Goal: Transaction & Acquisition: Purchase product/service

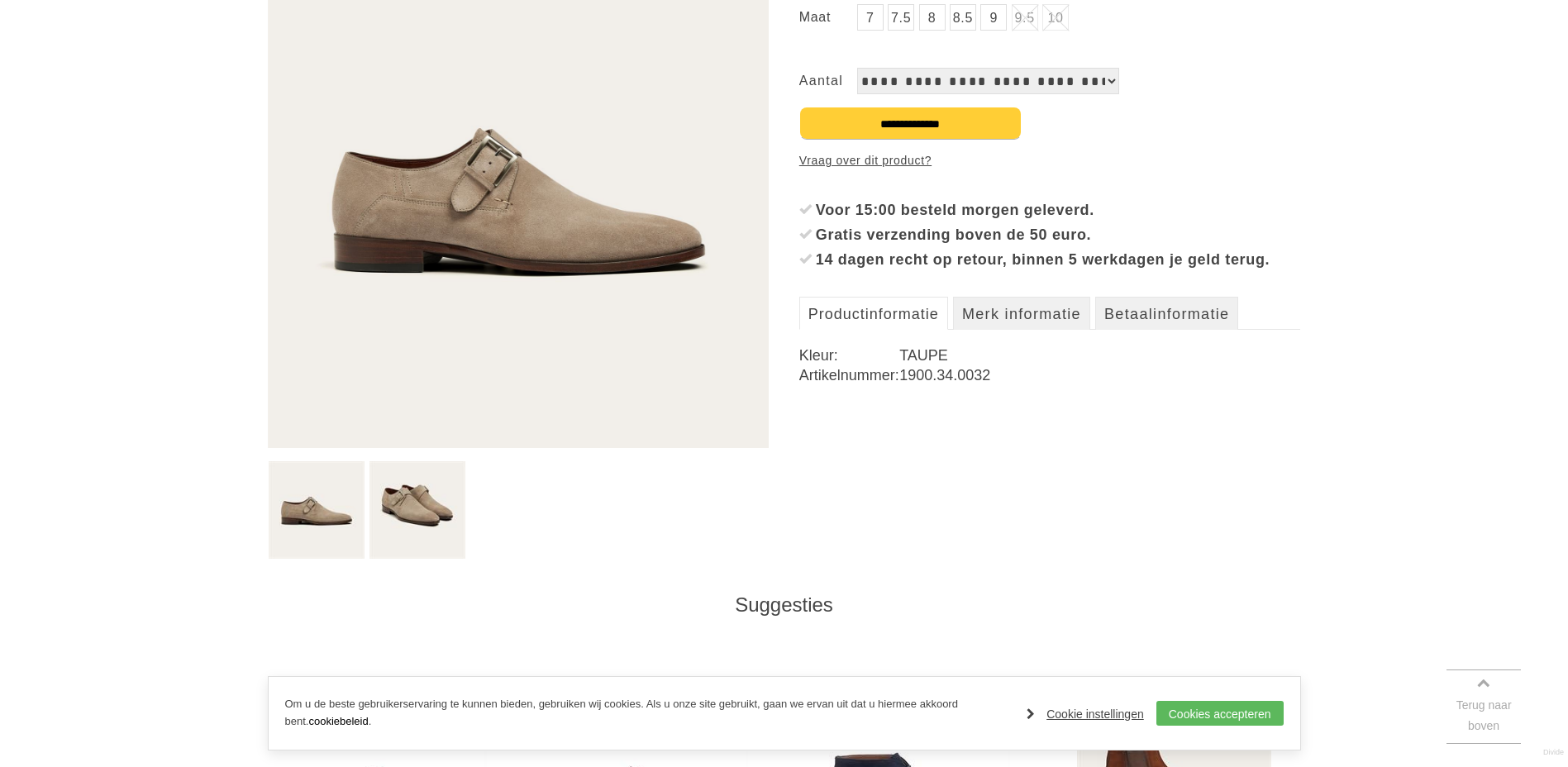
scroll to position [414, 0]
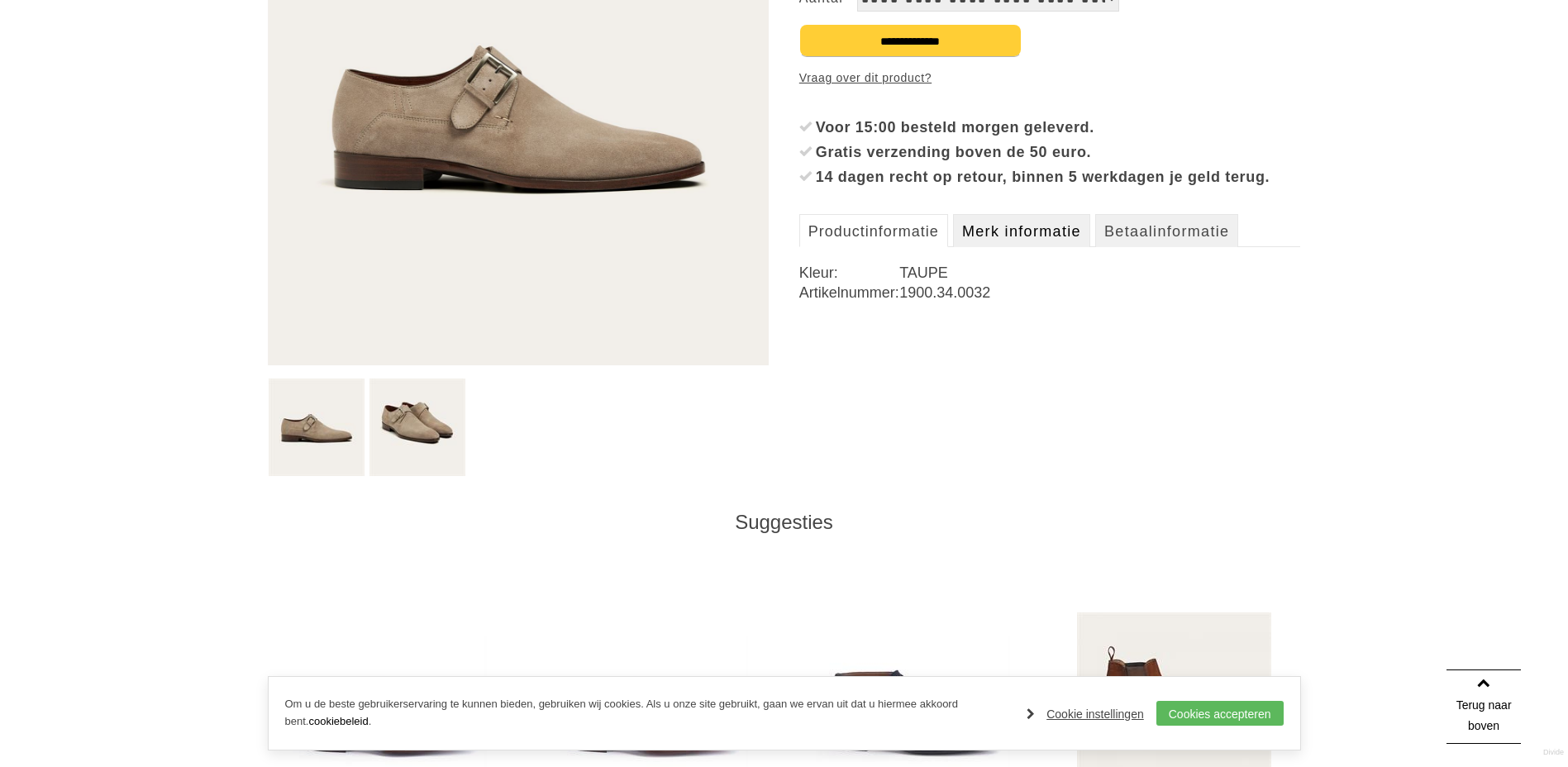
click at [1035, 247] on link "Merk informatie" at bounding box center [1022, 231] width 137 height 33
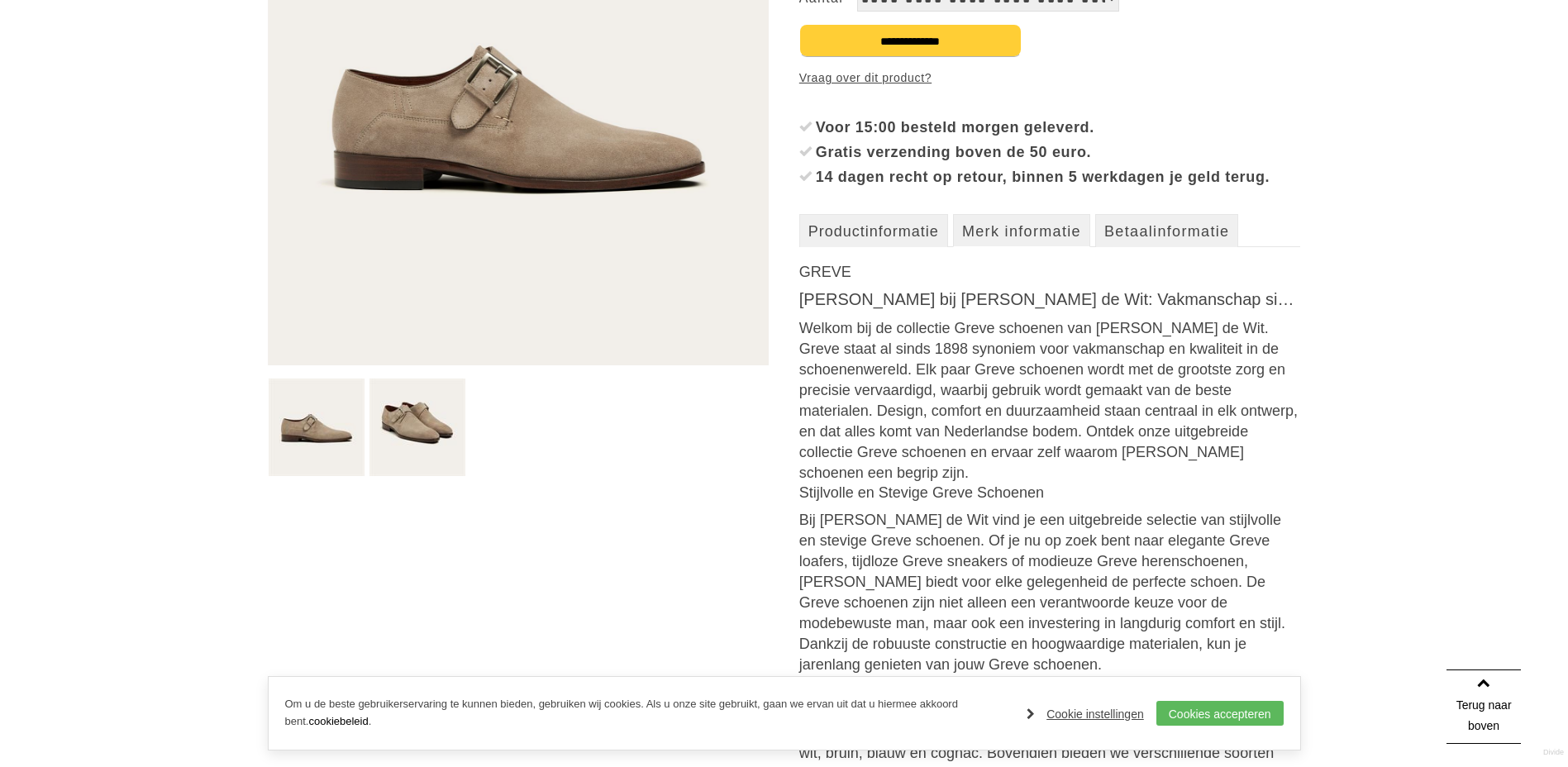
scroll to position [82, 0]
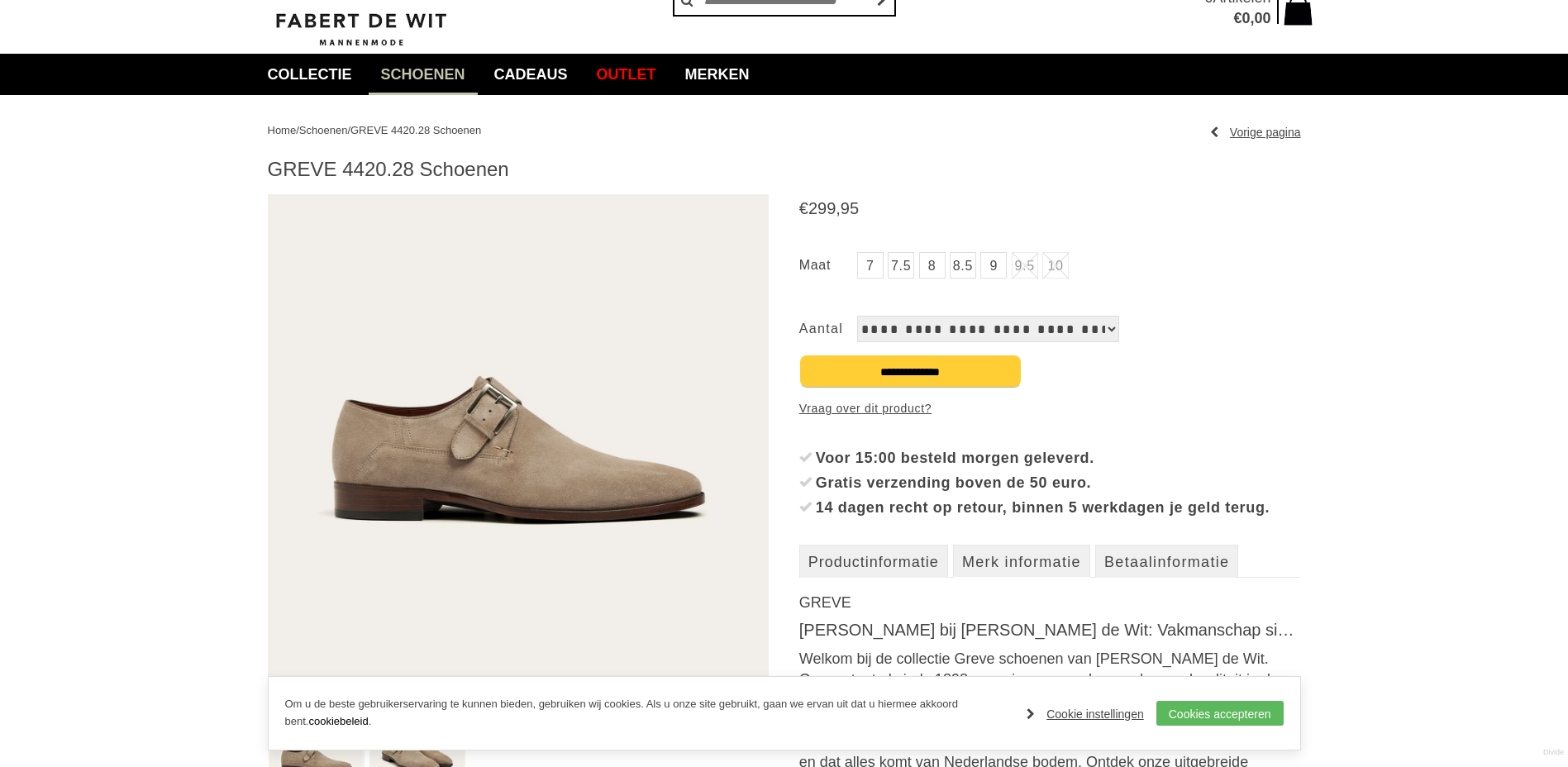
click at [910, 332] on select "**********" at bounding box center [988, 329] width 262 height 27
drag, startPoint x: 1087, startPoint y: 217, endPoint x: 1058, endPoint y: 226, distance: 30.4
click at [1083, 218] on span "€ 299 , 95" at bounding box center [1050, 209] width 501 height 21
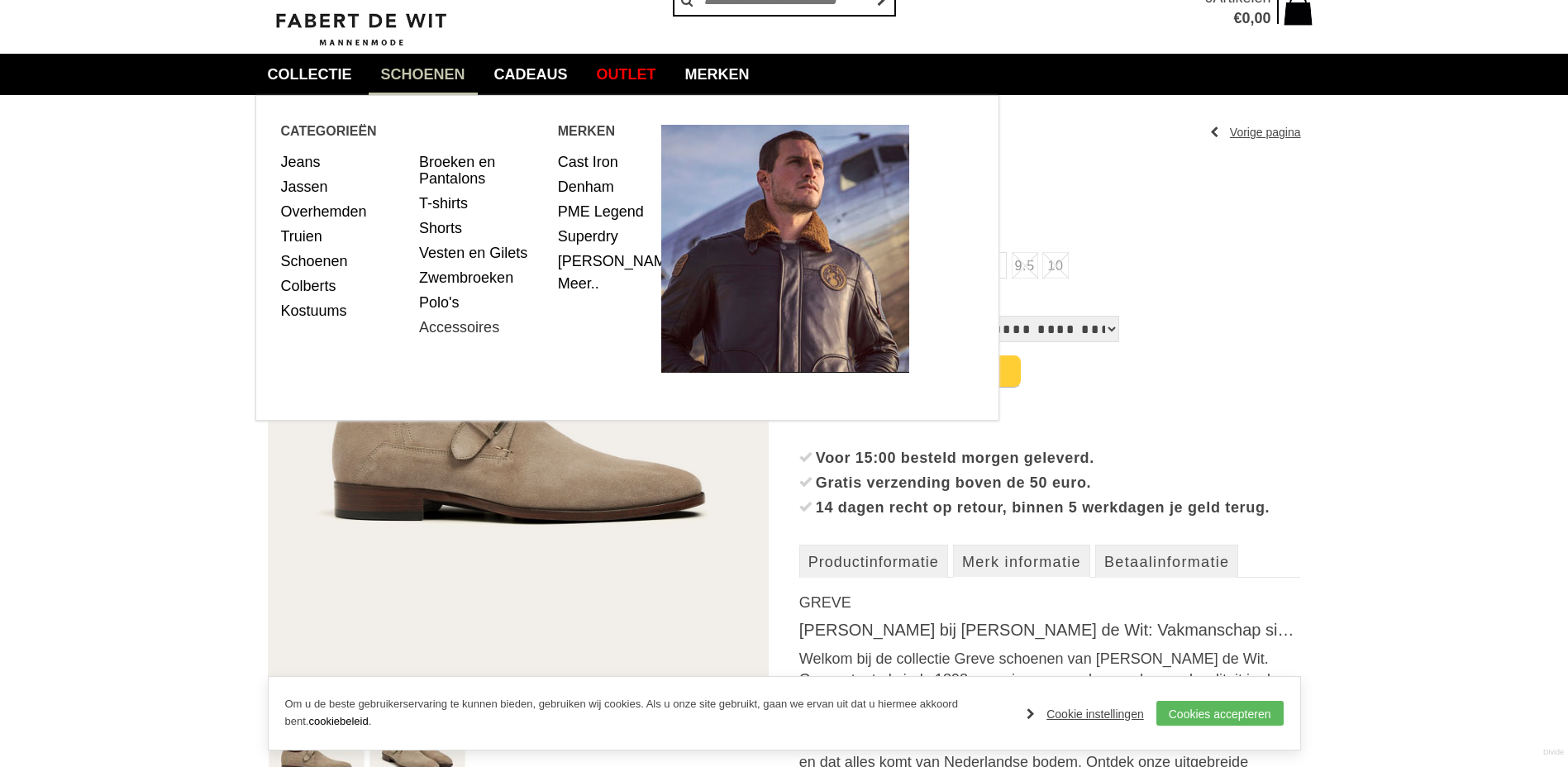
click at [450, 329] on link "Accessoires" at bounding box center [482, 327] width 126 height 25
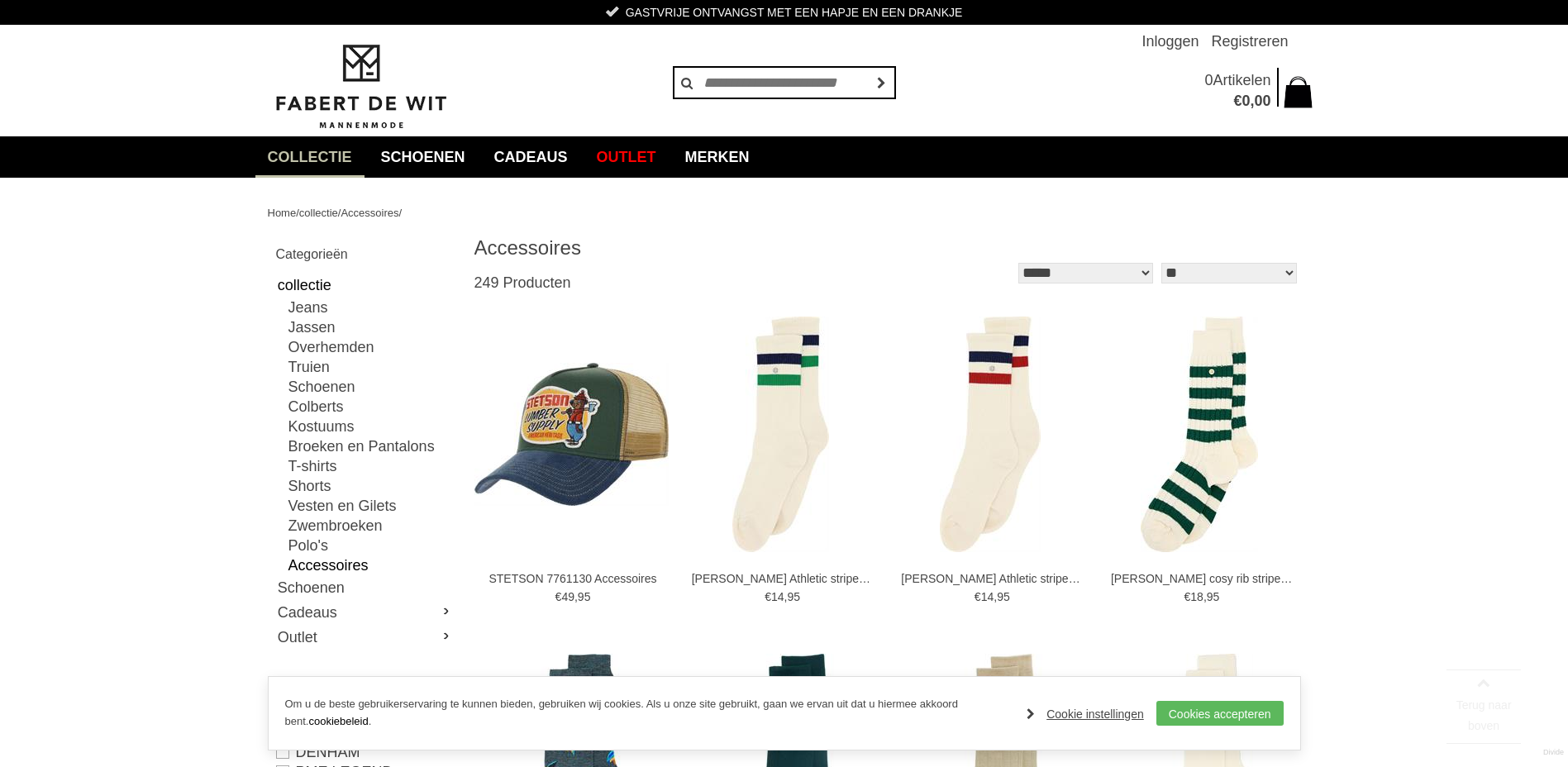
scroll to position [248, 0]
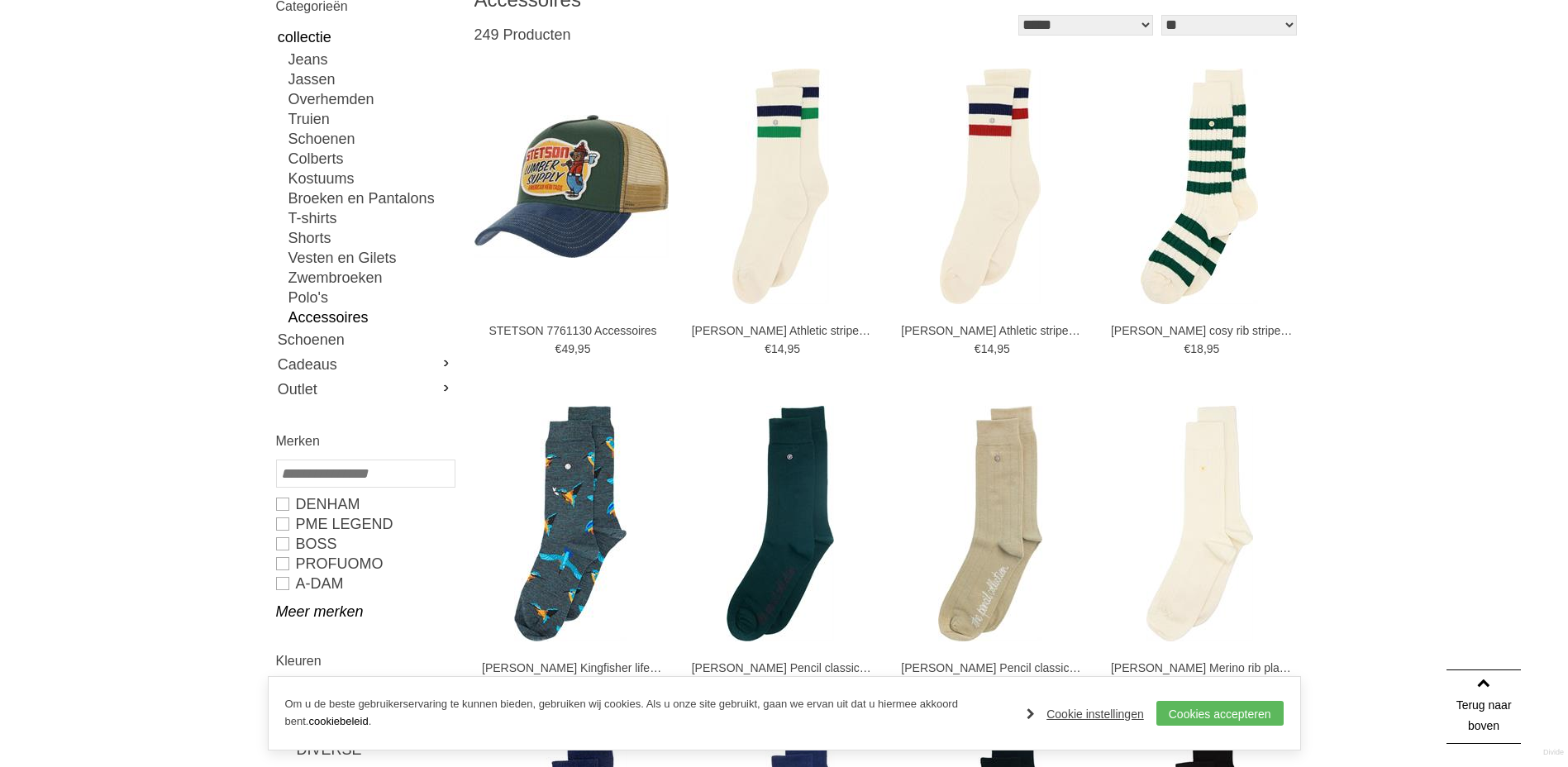
click at [317, 321] on link "Accessoires" at bounding box center [371, 318] width 166 height 20
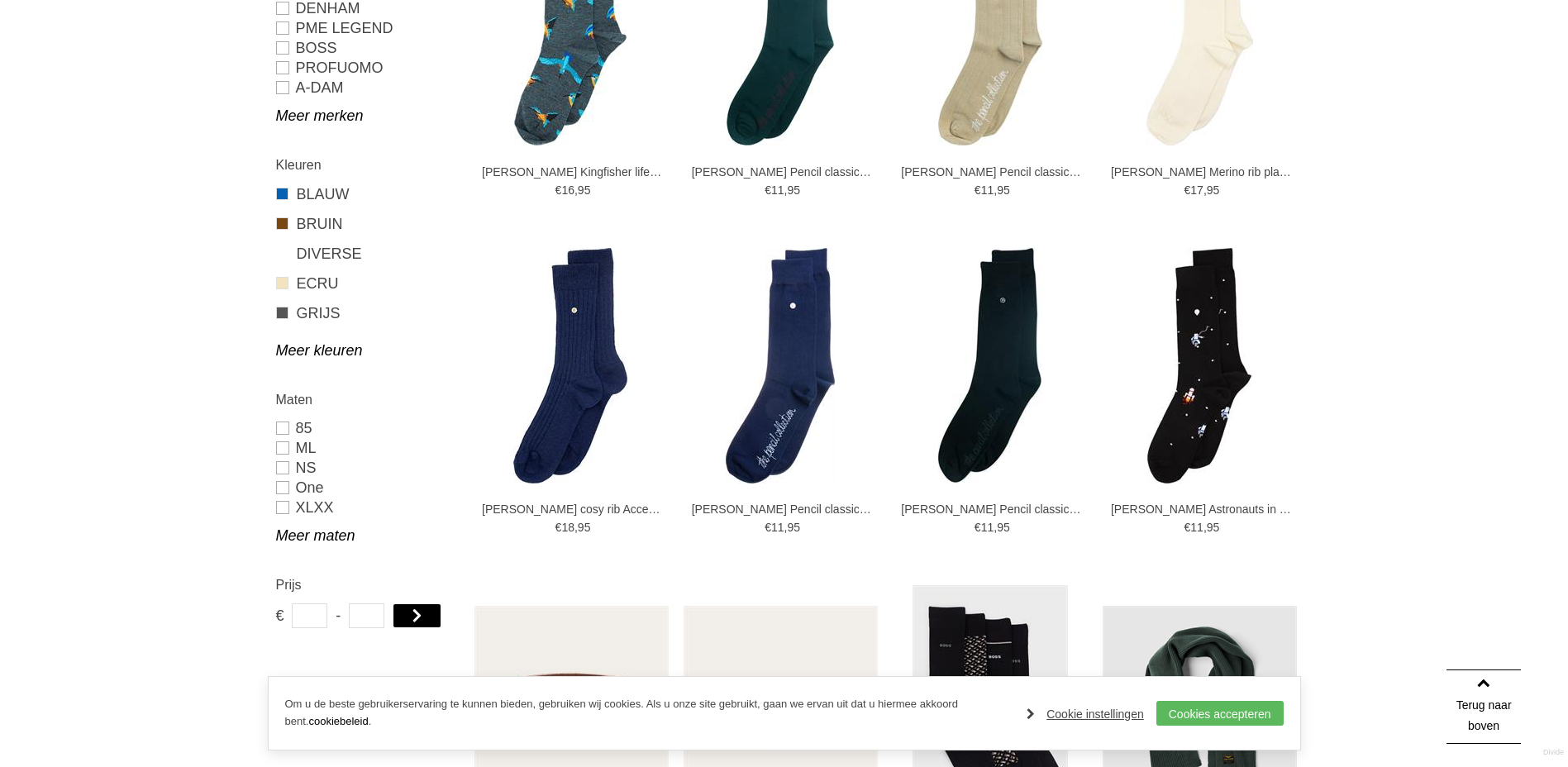
scroll to position [496, 0]
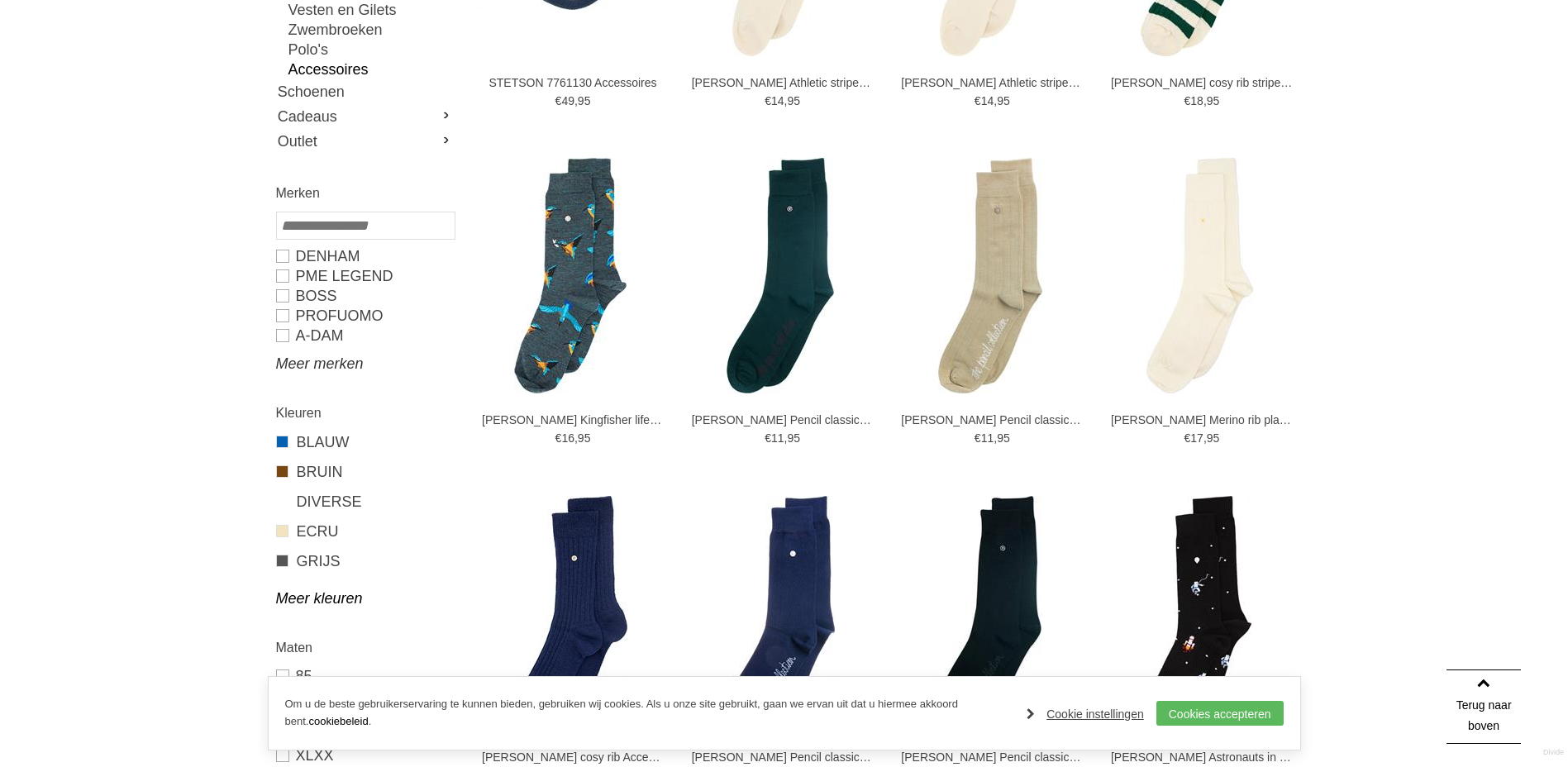
click at [311, 359] on link "Meer merken" at bounding box center [365, 364] width 177 height 20
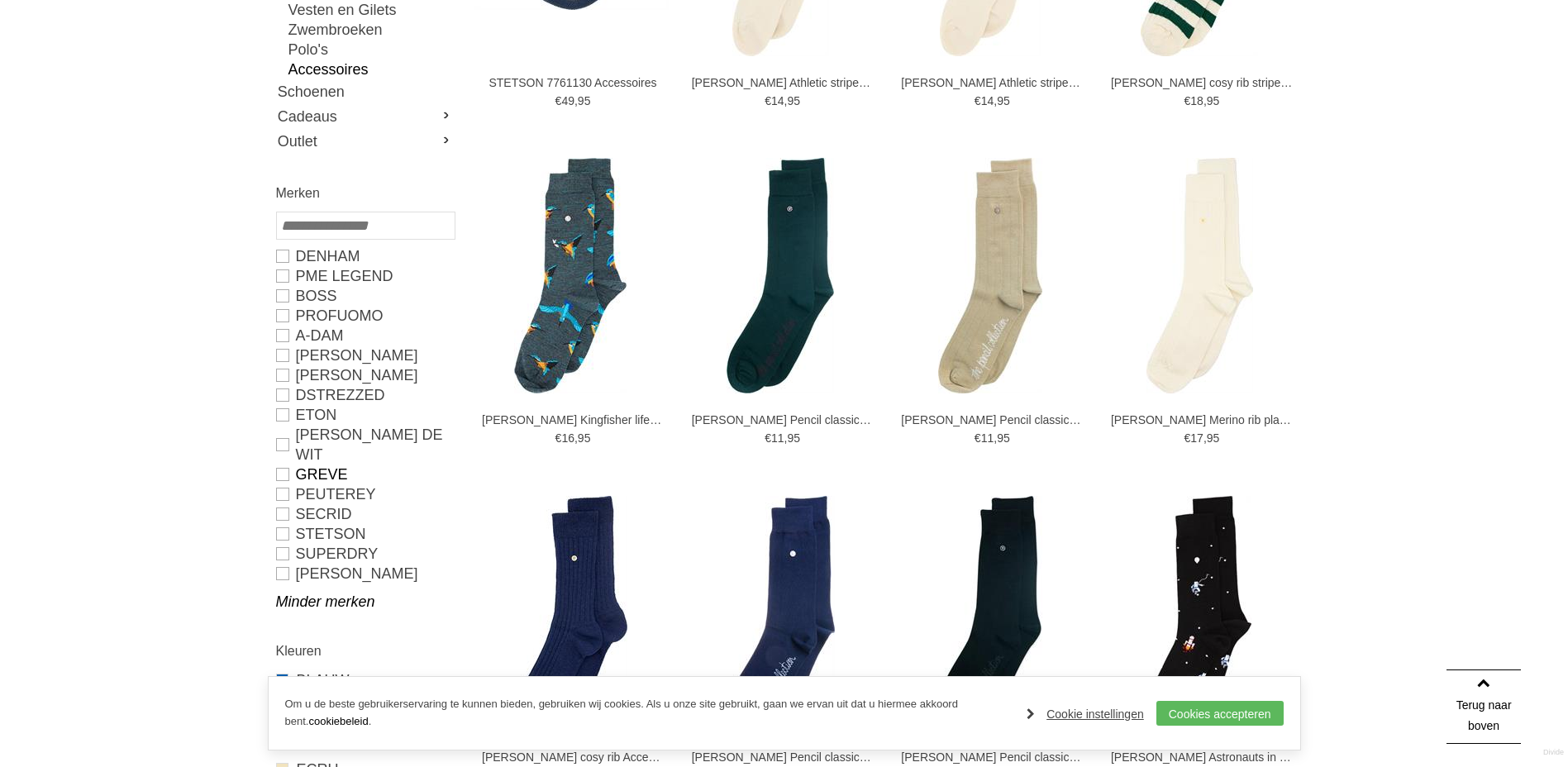
click at [281, 465] on link "GREVE" at bounding box center [365, 475] width 177 height 20
type input "**"
type input "***"
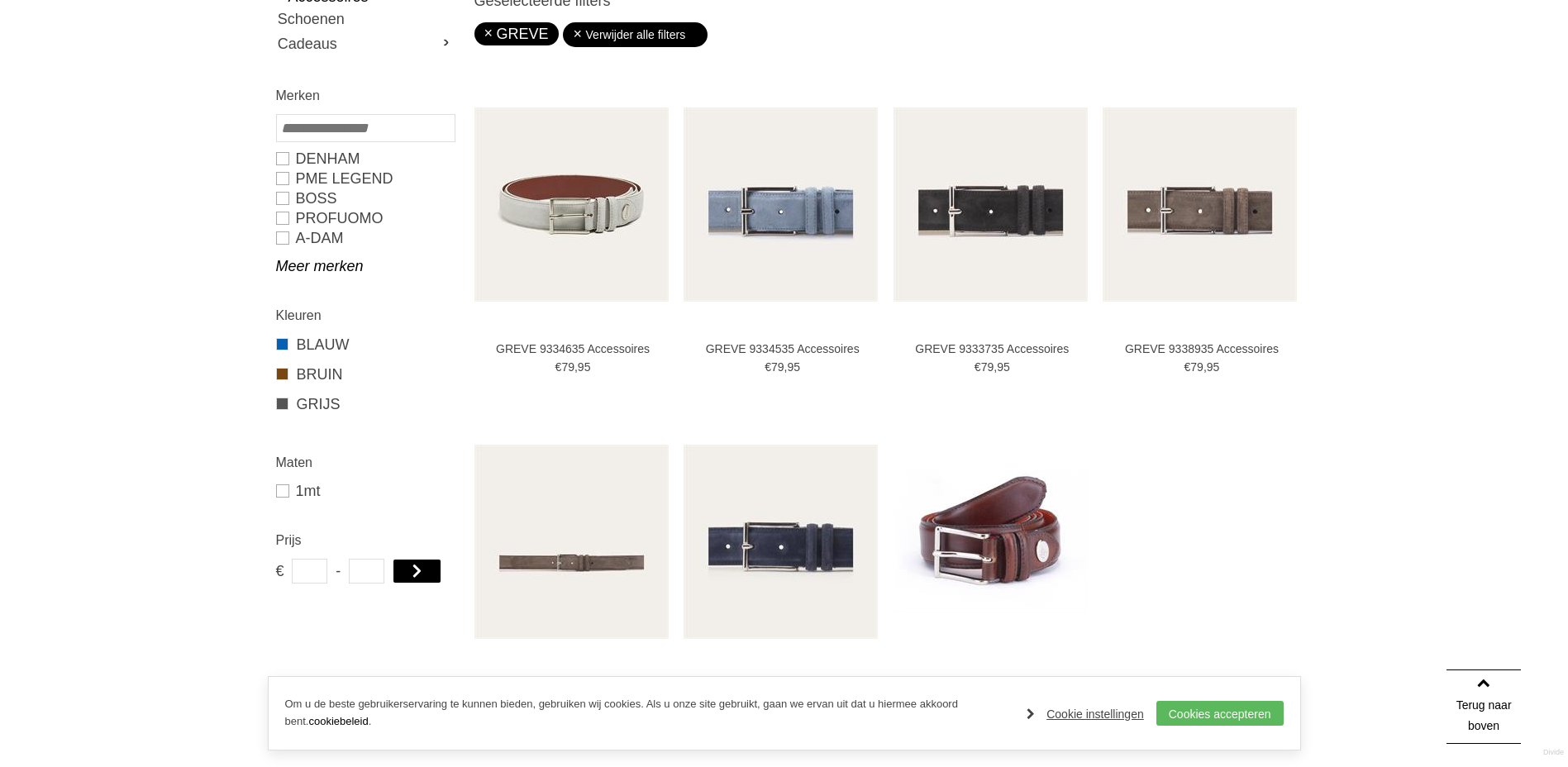
scroll to position [414, 0]
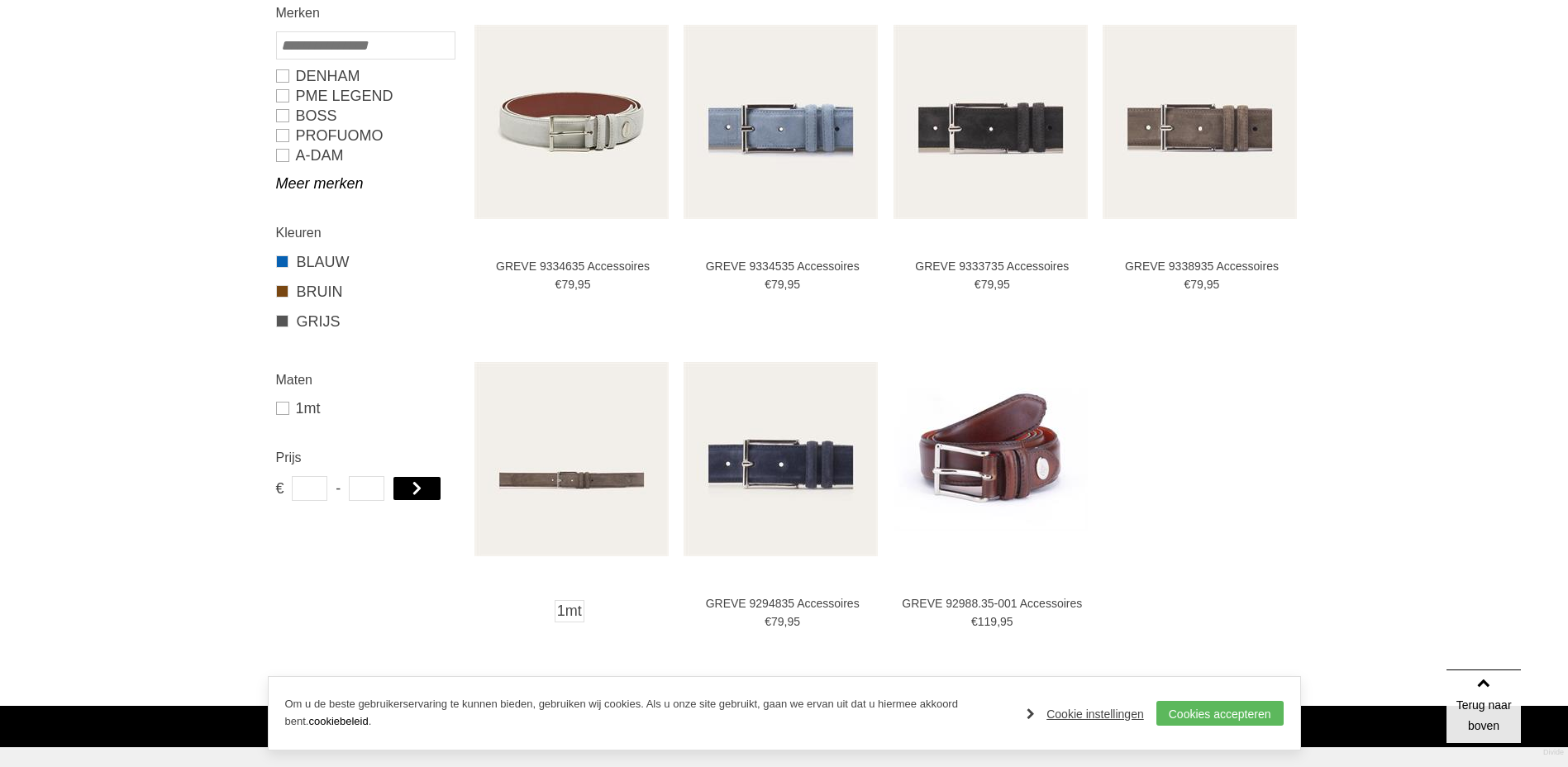
click at [563, 451] on img at bounding box center [572, 459] width 194 height 194
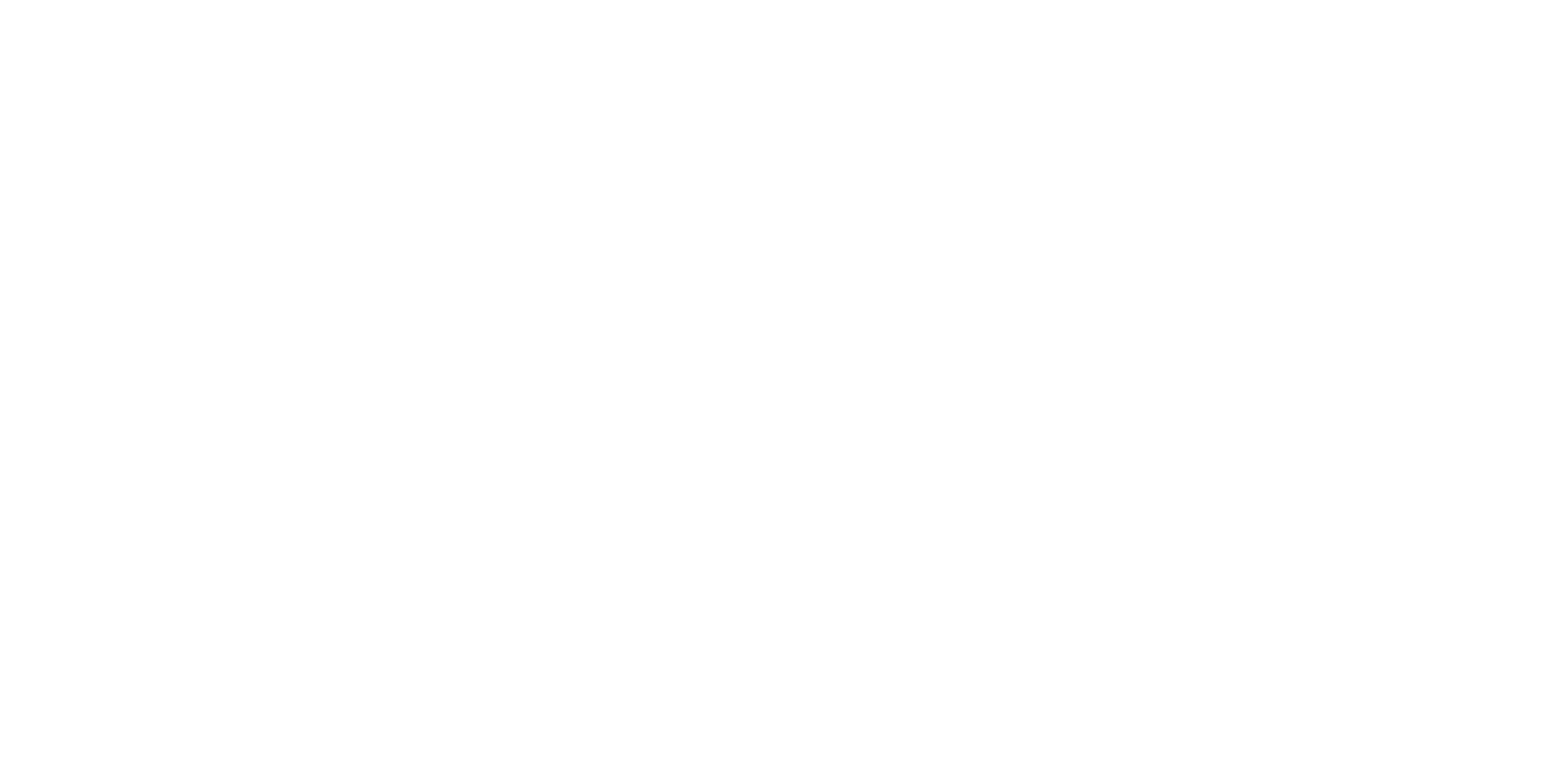
scroll to position [414, 0]
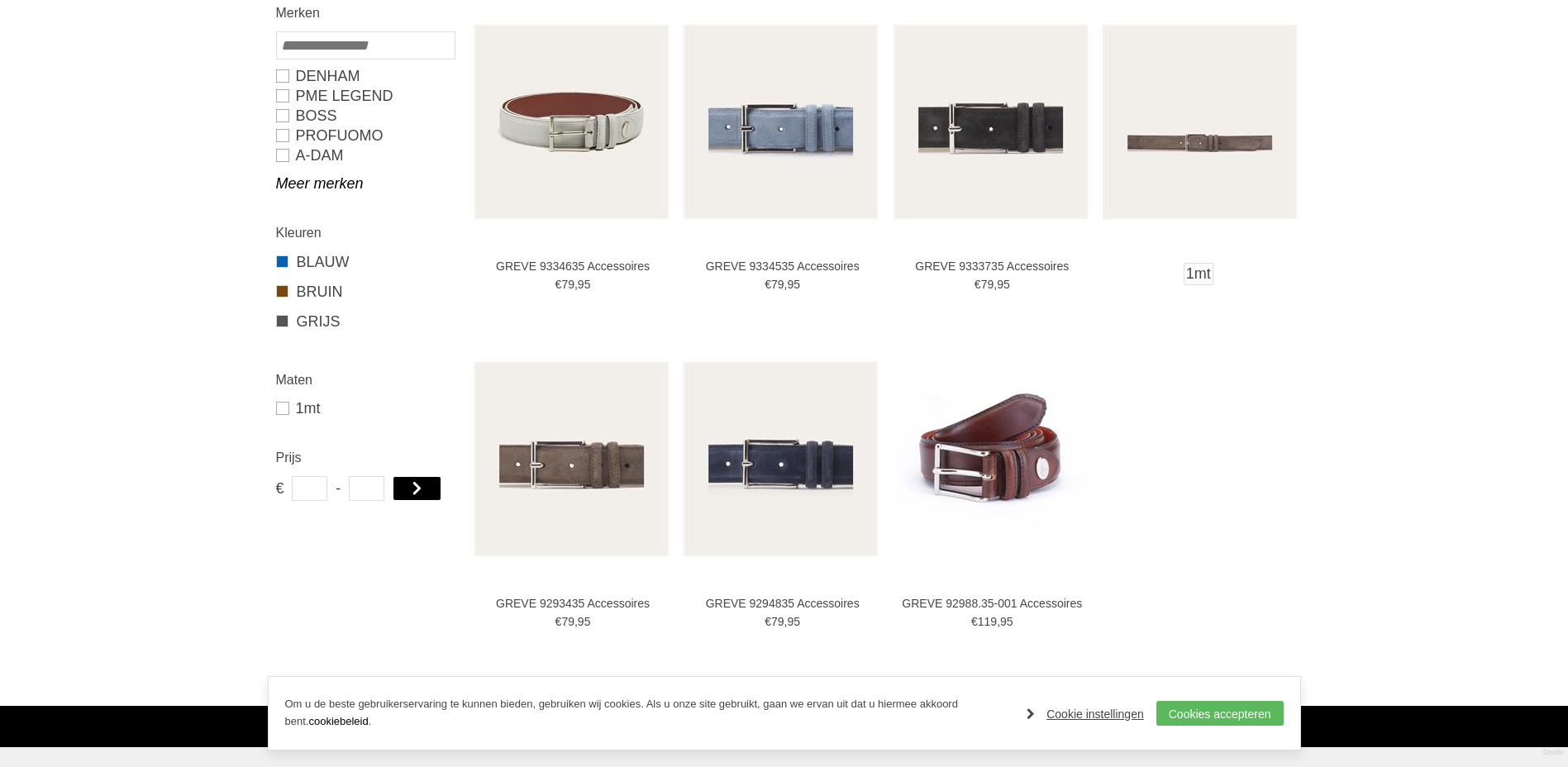
click at [1186, 149] on img at bounding box center [1199, 122] width 194 height 194
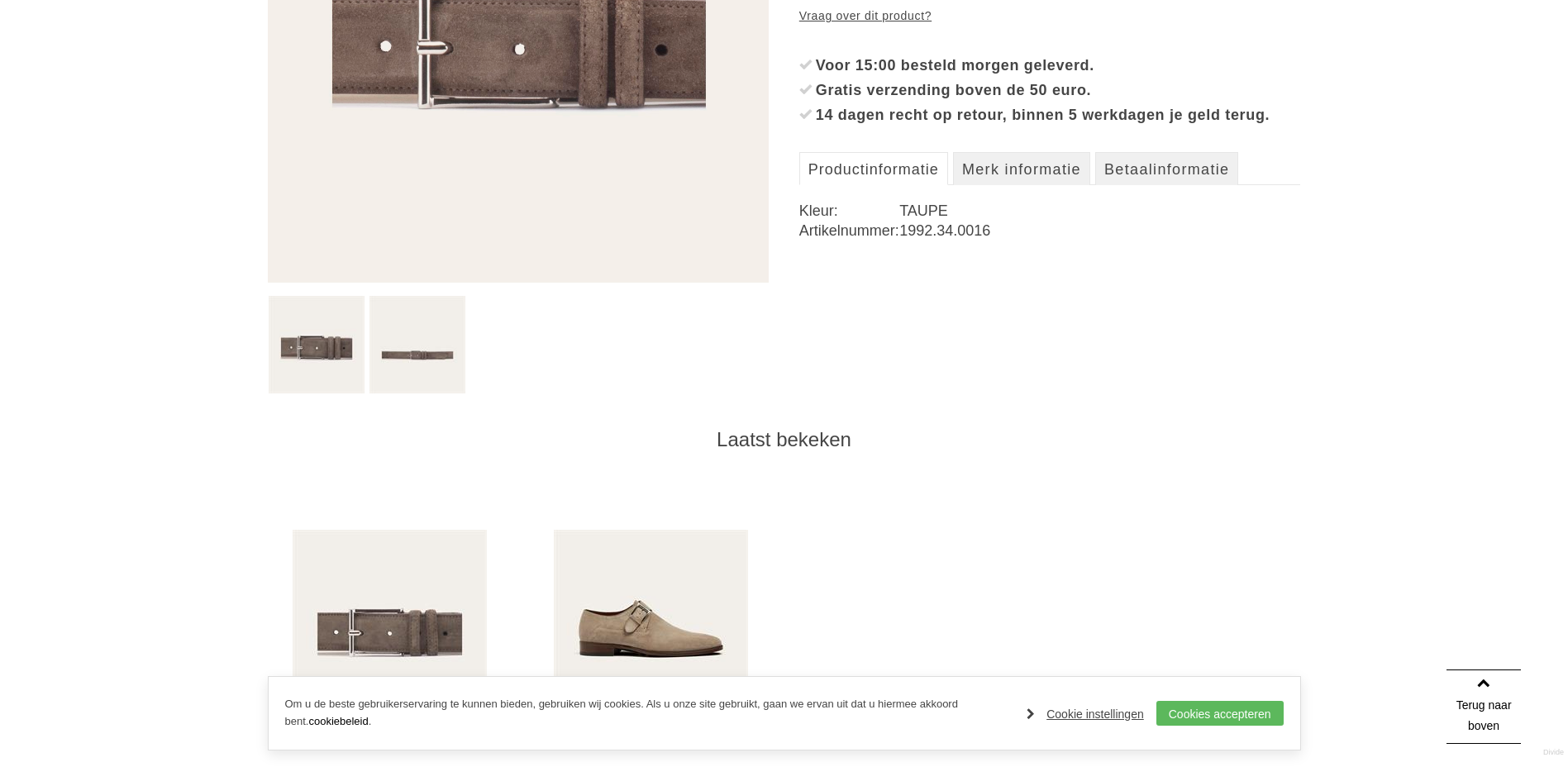
scroll to position [166, 0]
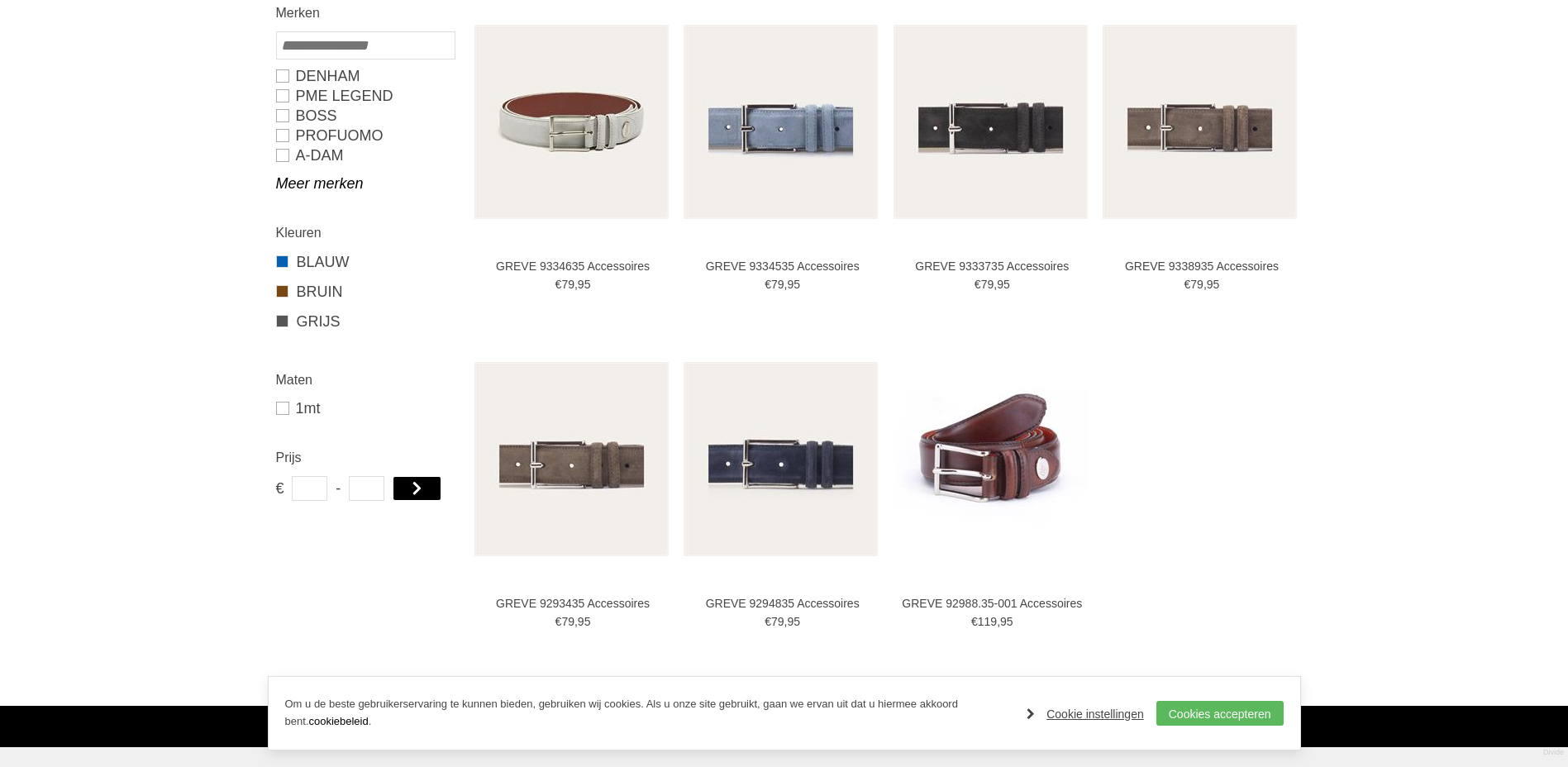
scroll to position [248, 0]
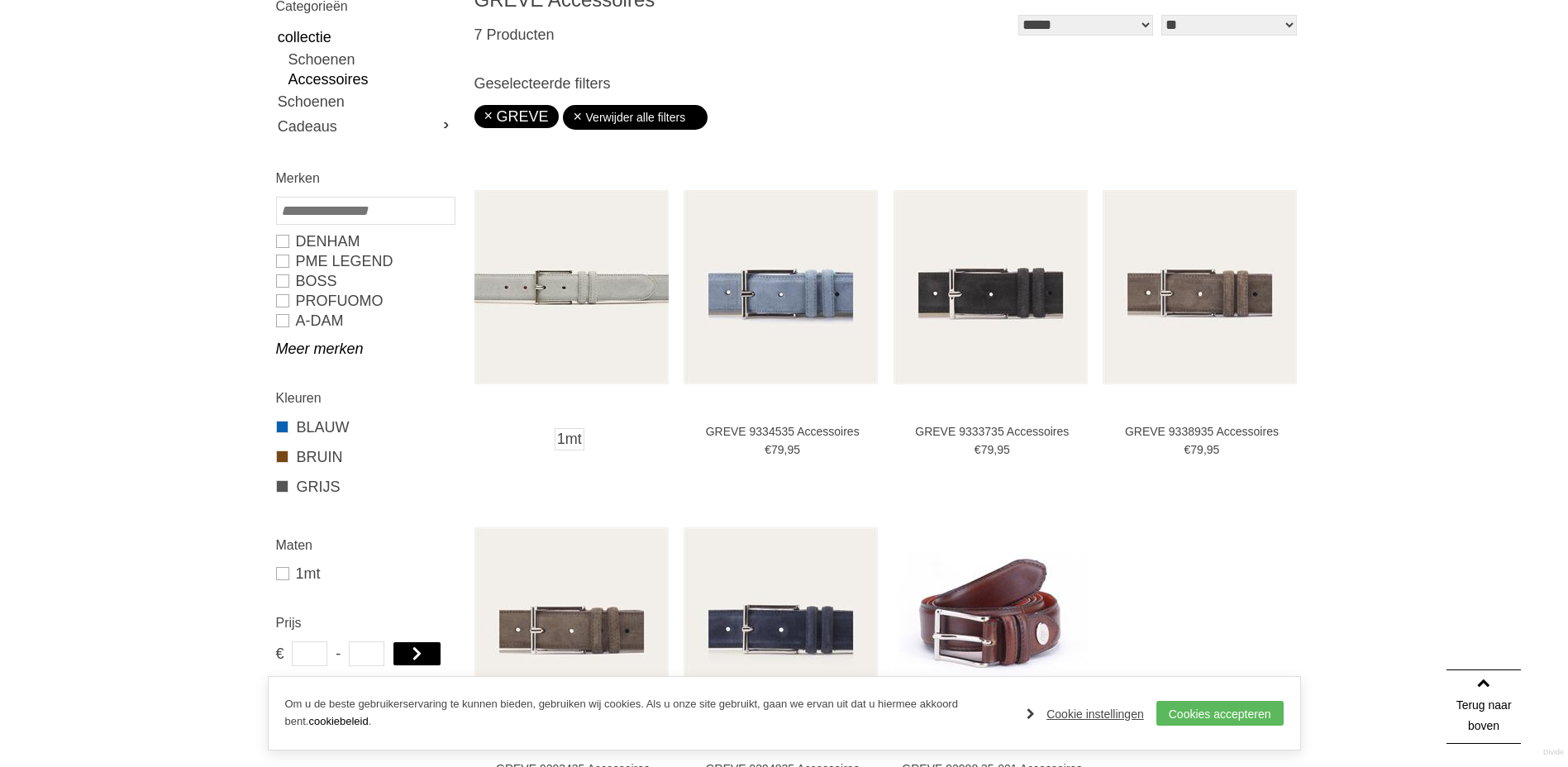
click at [567, 290] on img at bounding box center [572, 287] width 194 height 194
